Goal: Information Seeking & Learning: Learn about a topic

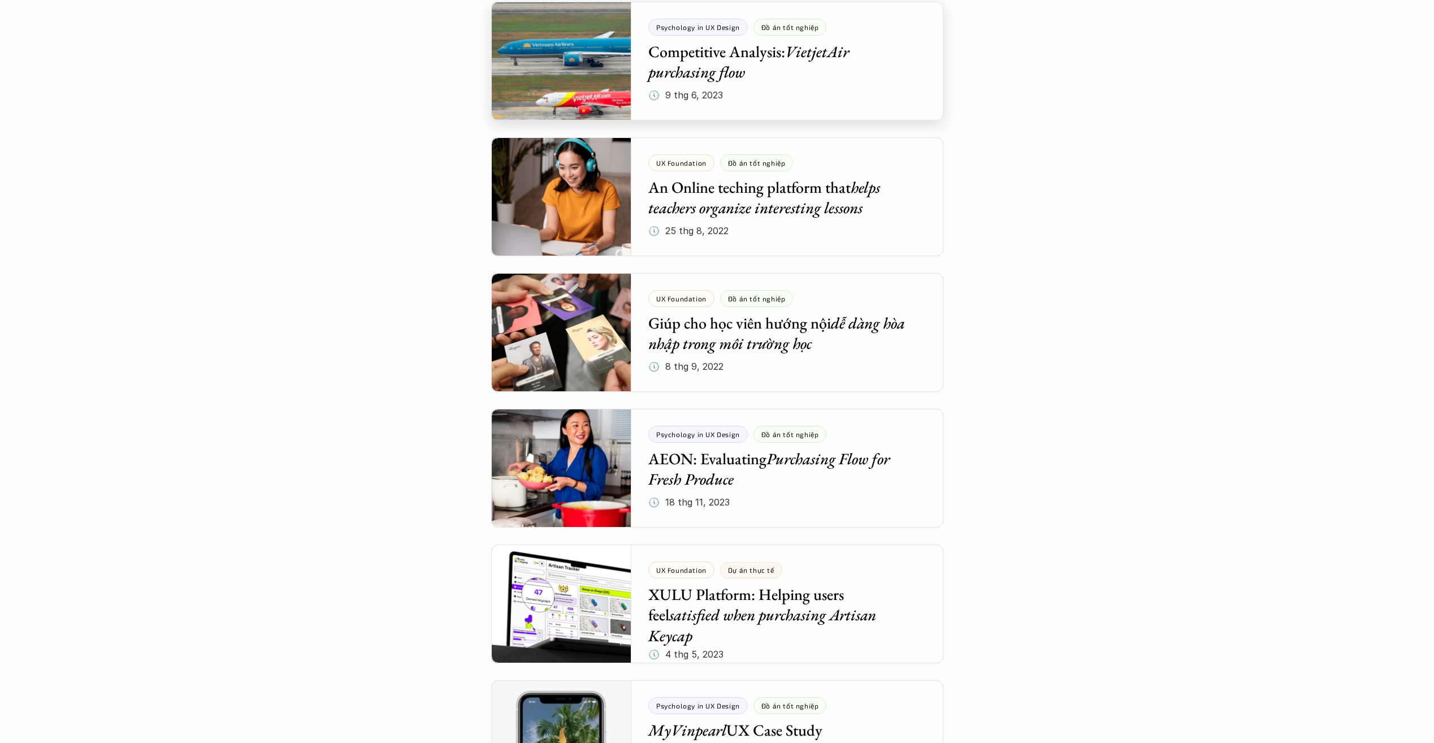
scroll to position [4408, 0]
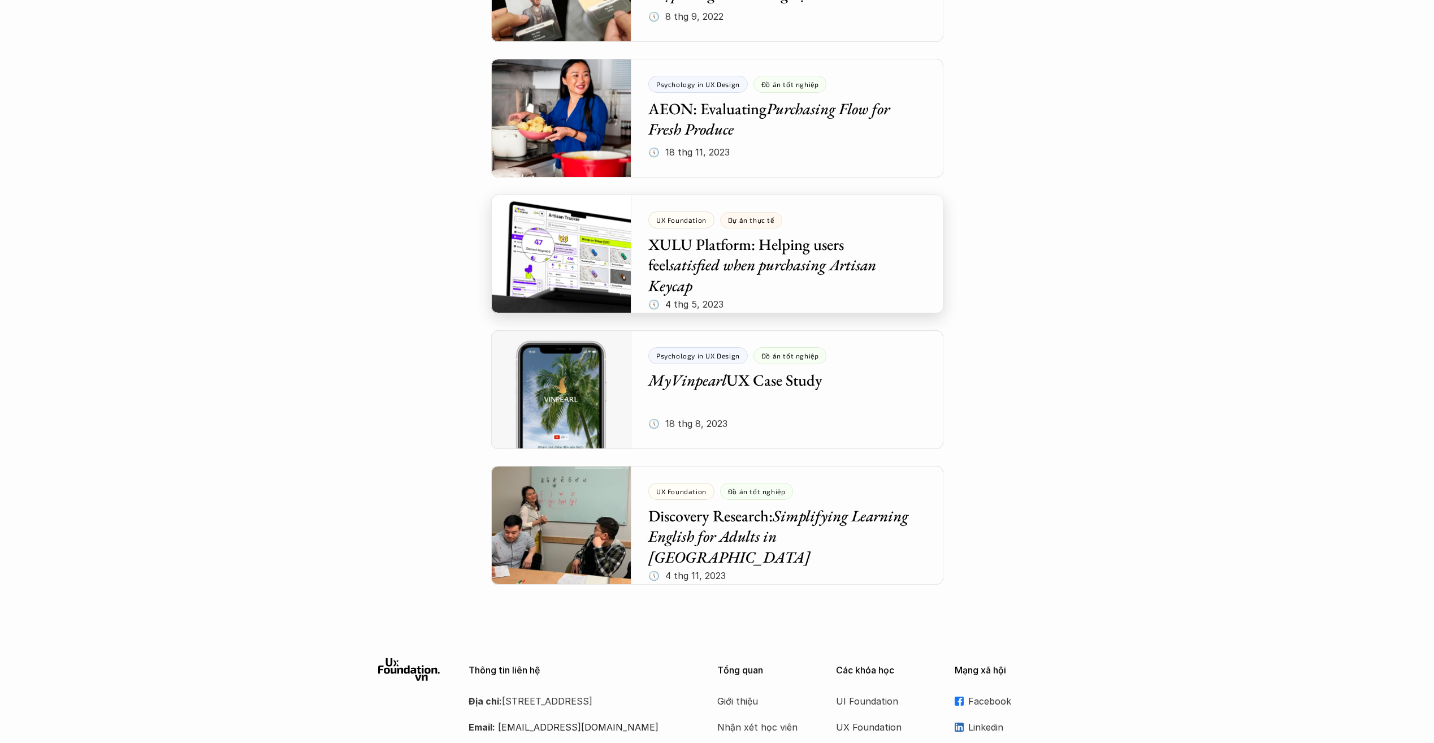
click at [703, 262] on div at bounding box center [717, 253] width 452 height 119
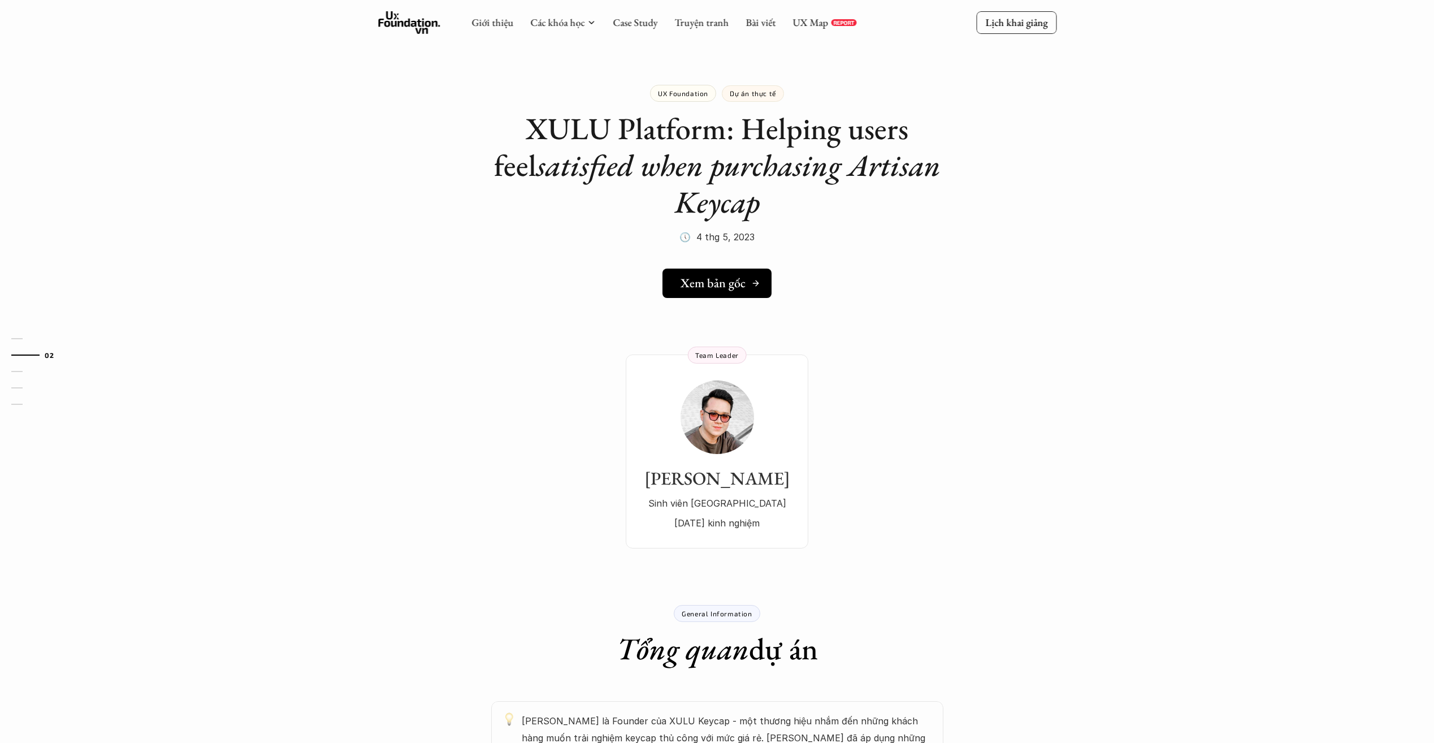
click at [710, 294] on link "Xem bản gốc" at bounding box center [716, 282] width 109 height 29
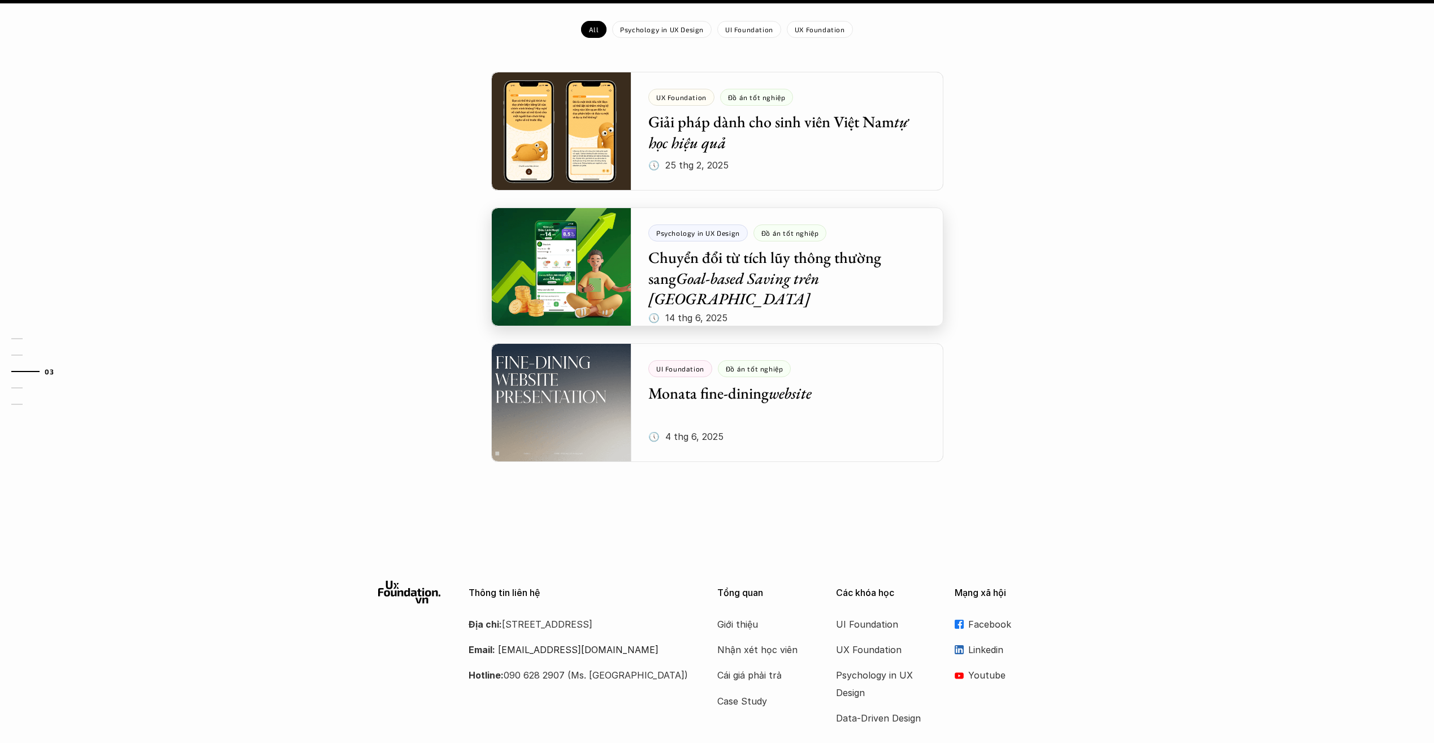
scroll to position [952, 0]
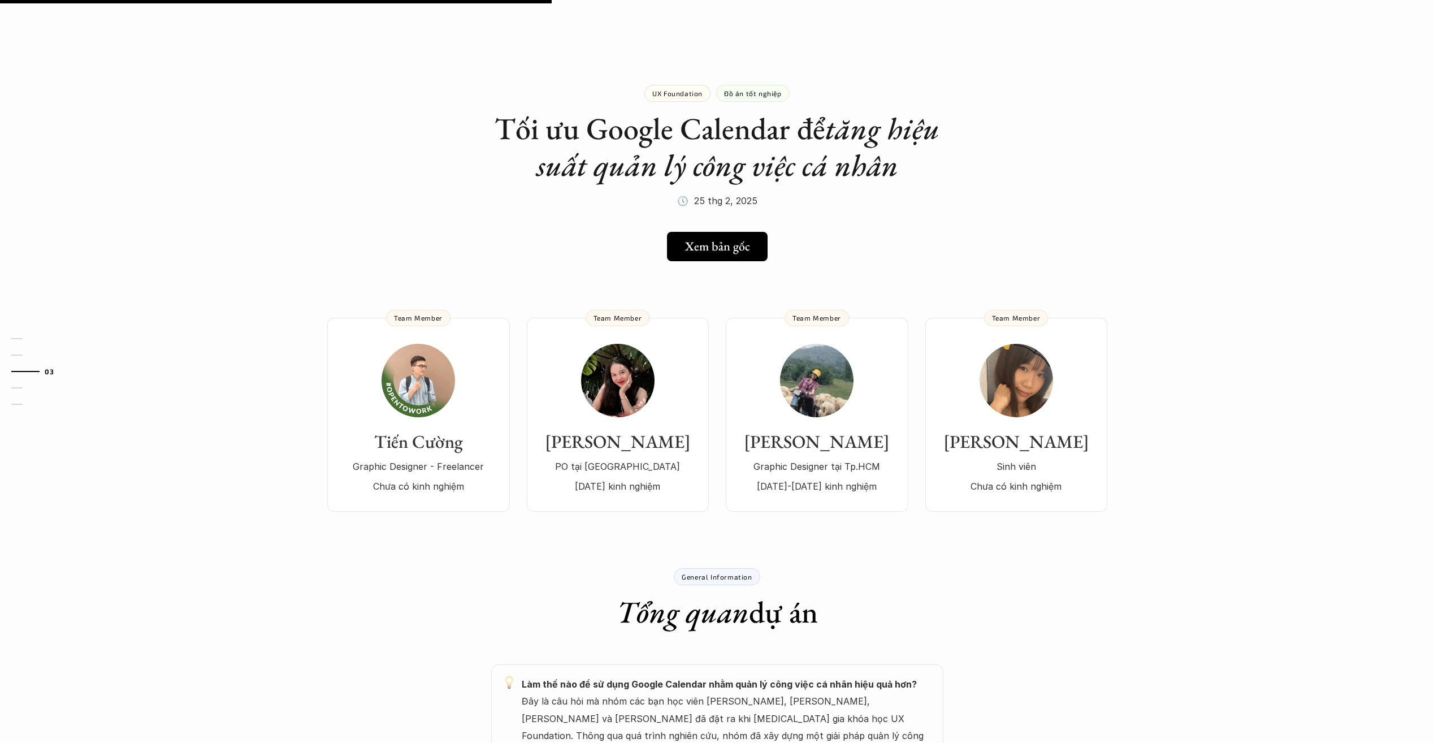
scroll to position [396, 0]
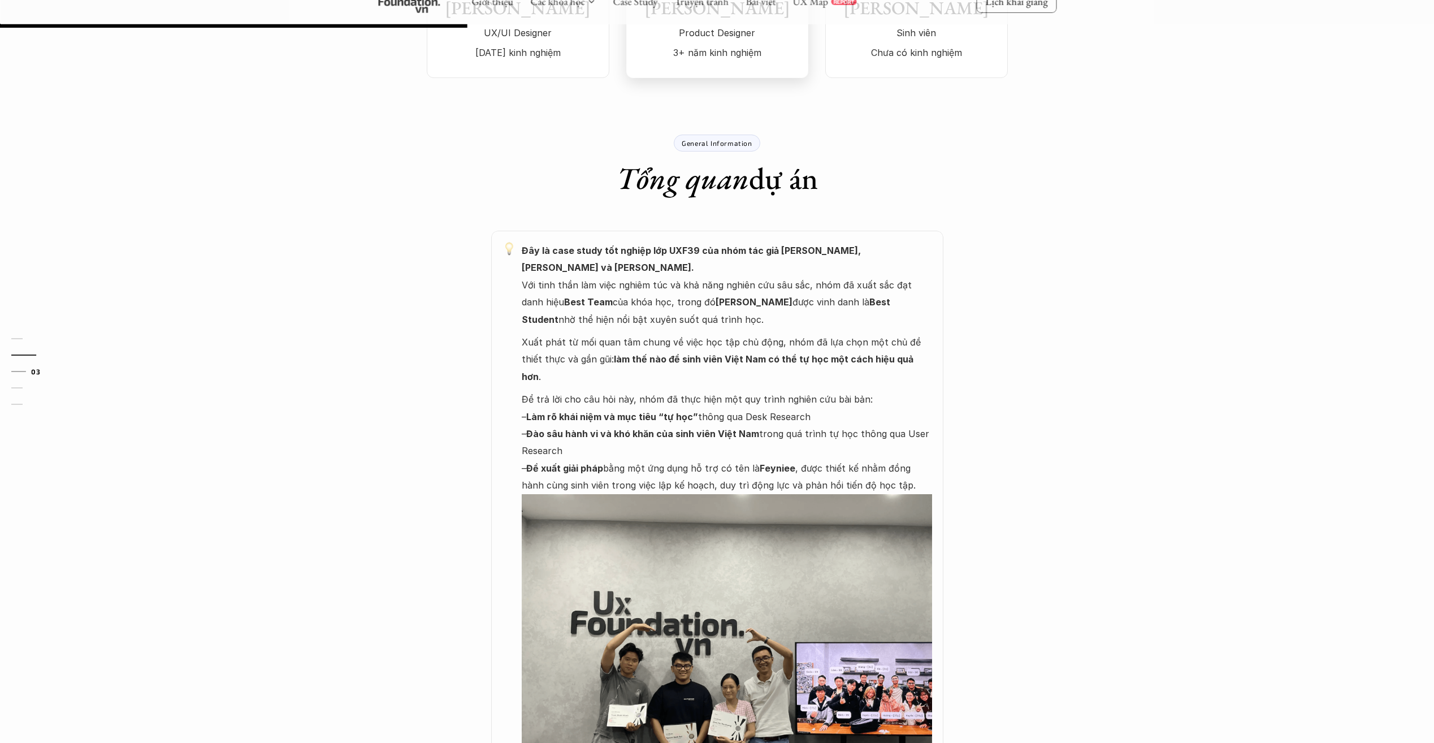
scroll to position [509, 0]
